Goal: Obtain resource: Download file/media

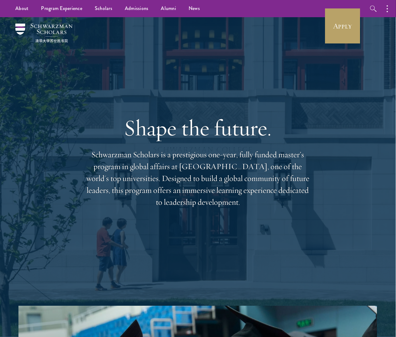
scroll to position [0, 0]
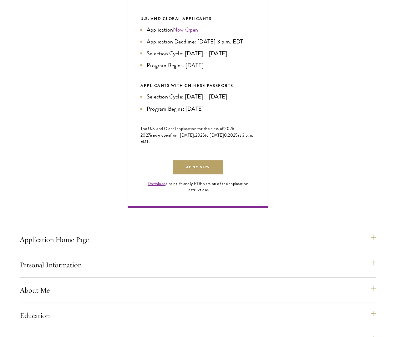
scroll to position [317, 0]
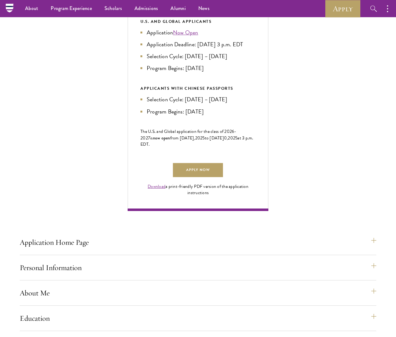
click at [152, 190] on link "Download" at bounding box center [157, 186] width 18 height 7
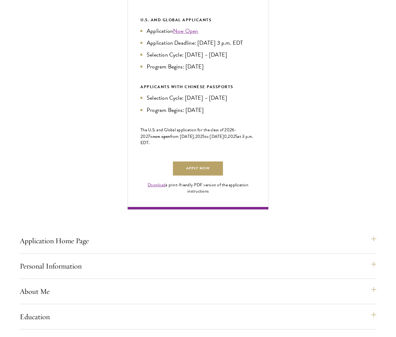
scroll to position [303, 0]
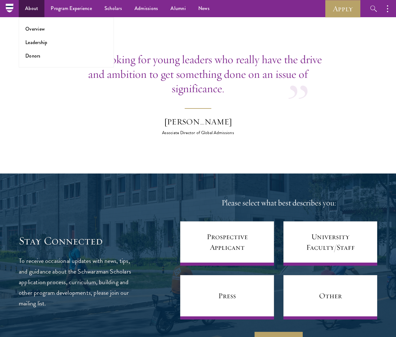
scroll to position [2372, 0]
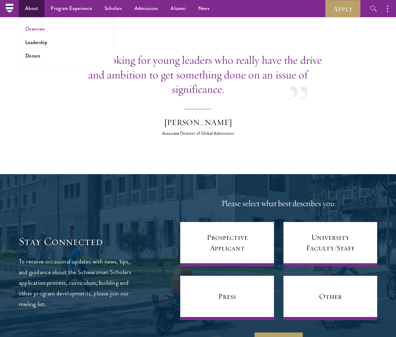
click at [32, 27] on link "Overview" at bounding box center [34, 28] width 19 height 7
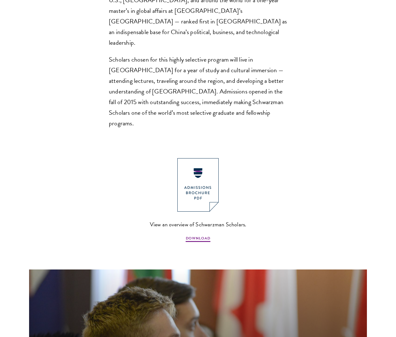
scroll to position [500, 0]
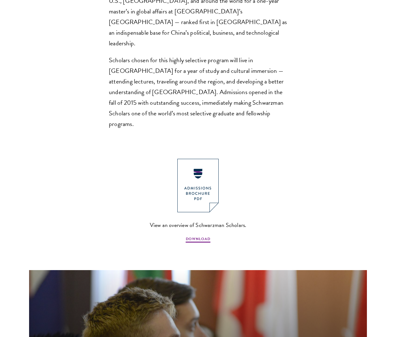
click at [199, 159] on img at bounding box center [197, 186] width 41 height 54
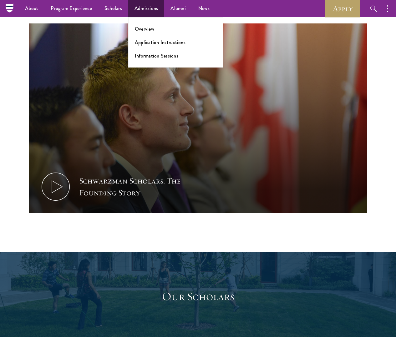
scroll to position [745, 0]
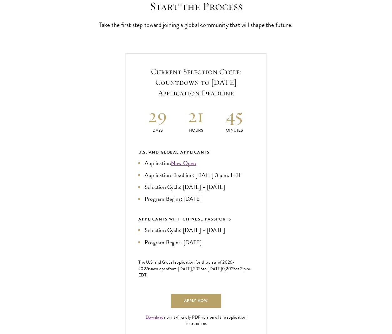
scroll to position [183, 0]
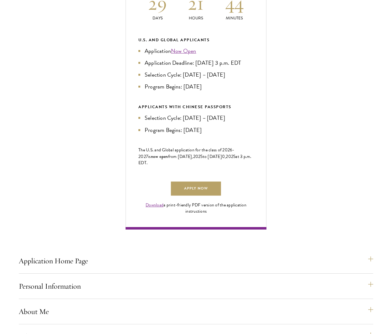
scroll to position [295, 0]
click at [155, 208] on link "Download" at bounding box center [155, 205] width 18 height 7
